Goal: Transaction & Acquisition: Purchase product/service

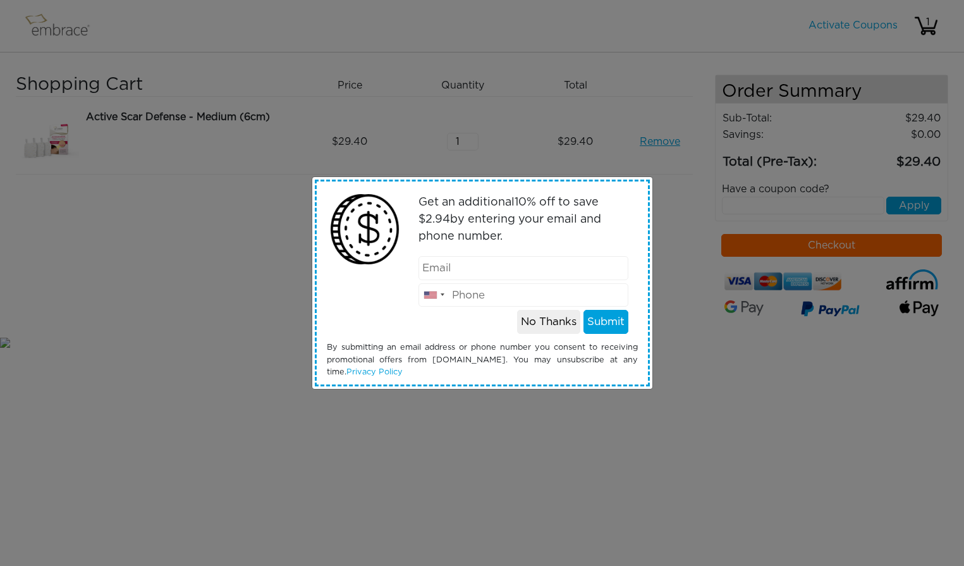
click at [571, 320] on button "No Thanks" at bounding box center [548, 322] width 63 height 24
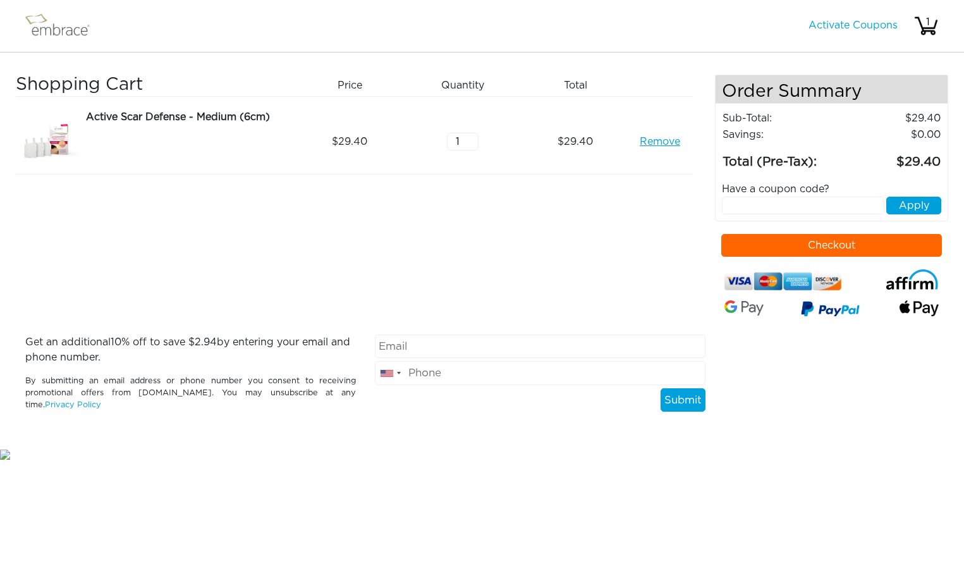
click at [71, 24] on img at bounding box center [63, 26] width 82 height 32
click at [64, 31] on img at bounding box center [63, 26] width 82 height 32
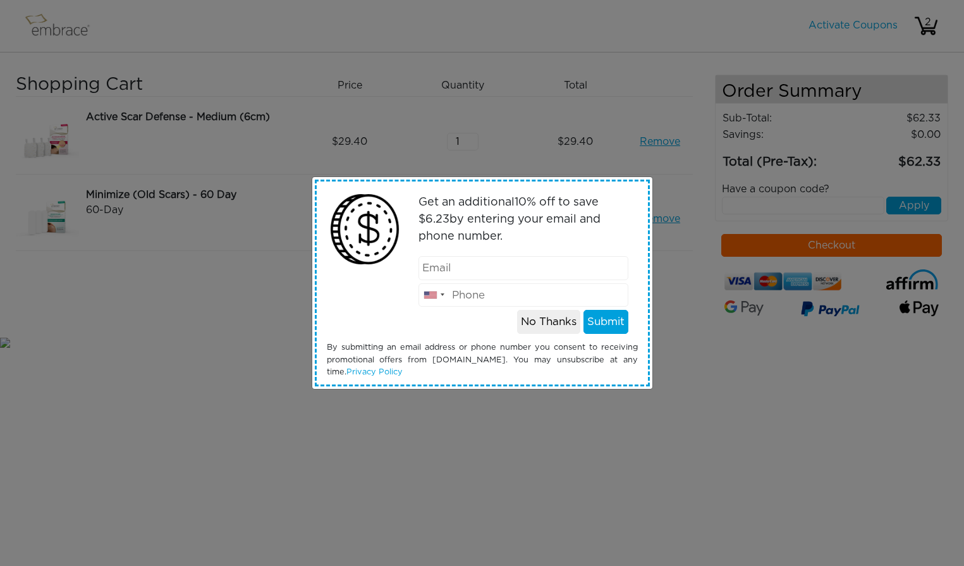
click at [542, 326] on button "No Thanks" at bounding box center [548, 322] width 63 height 24
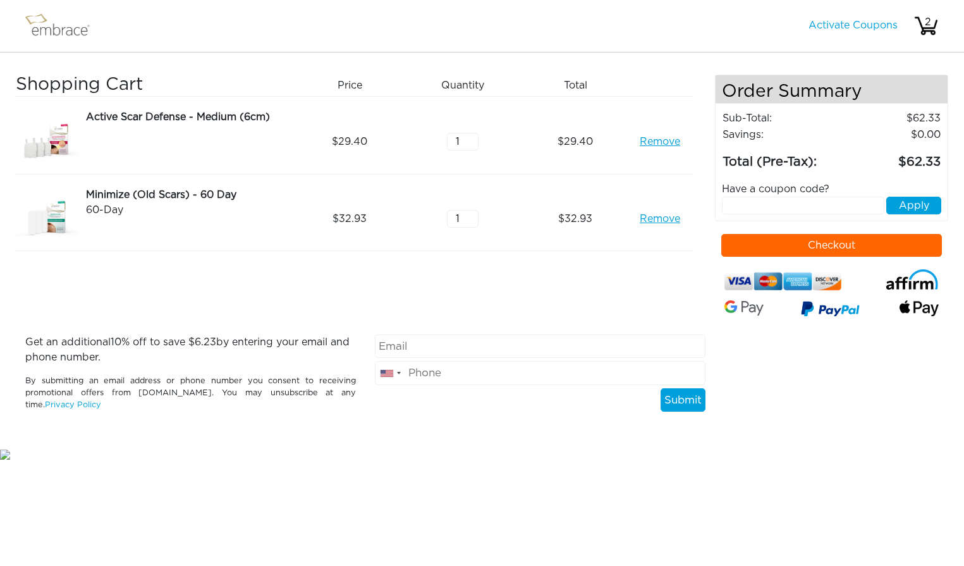
click at [51, 143] on img at bounding box center [47, 141] width 63 height 64
click at [61, 34] on img at bounding box center [63, 26] width 82 height 32
click at [36, 22] on img at bounding box center [63, 26] width 82 height 32
click at [32, 20] on img at bounding box center [63, 26] width 82 height 32
click at [822, 25] on link "Activate Coupons" at bounding box center [852, 25] width 89 height 10
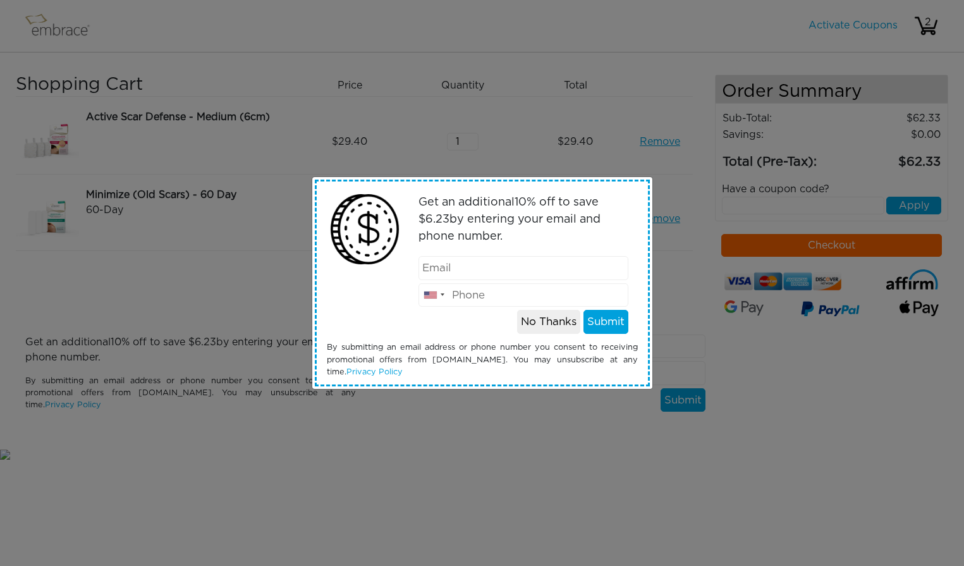
click at [542, 336] on div "Get an additional 10 % off to save $ 6.23 by entering your email and phone numb…" at bounding box center [482, 282] width 330 height 203
click at [543, 319] on button "No Thanks" at bounding box center [548, 322] width 63 height 24
